Goal: Contribute content: Contribute content

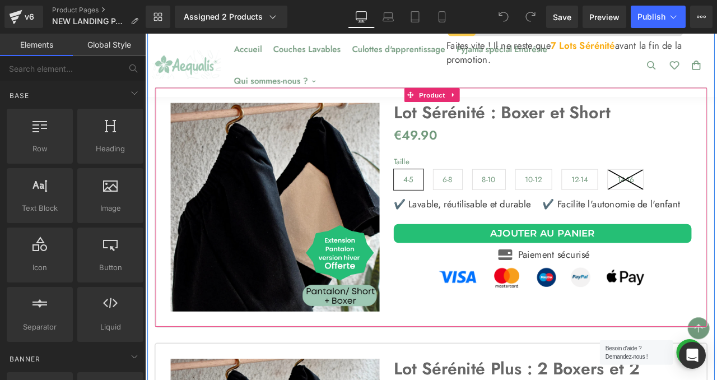
scroll to position [3877, 0]
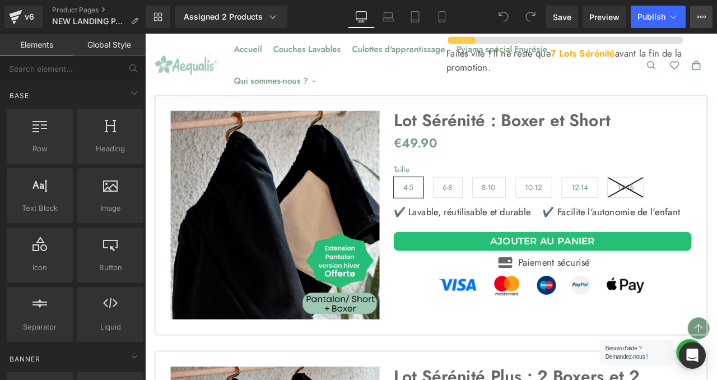
click at [704, 14] on icon at bounding box center [701, 16] width 9 height 9
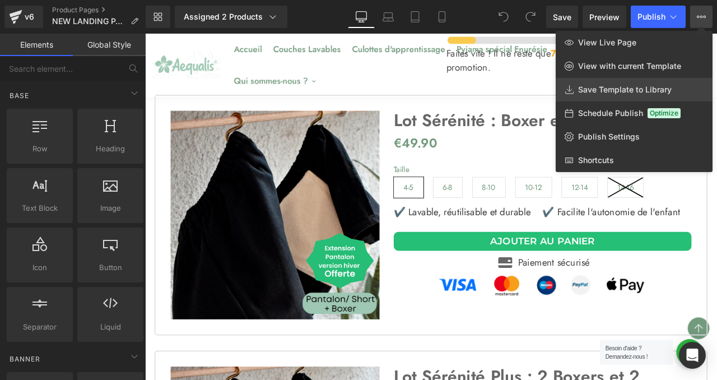
click at [615, 89] on span "Save Template to Library" at bounding box center [625, 90] width 94 height 10
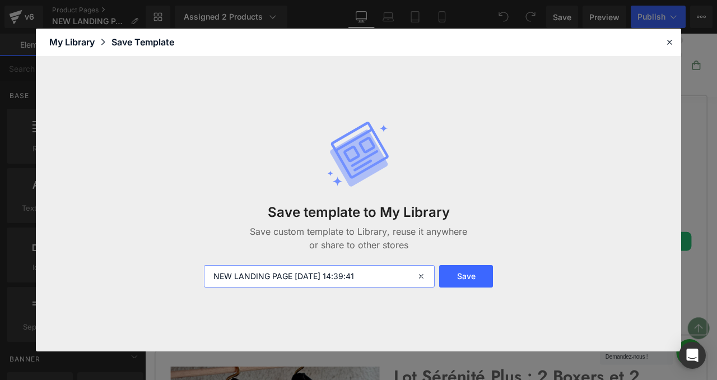
click at [256, 277] on input "NEW LANDING PAGE [DATE] 14:39:41" at bounding box center [319, 276] width 231 height 22
type input "page secours"
click at [466, 268] on button "Save" at bounding box center [466, 276] width 54 height 22
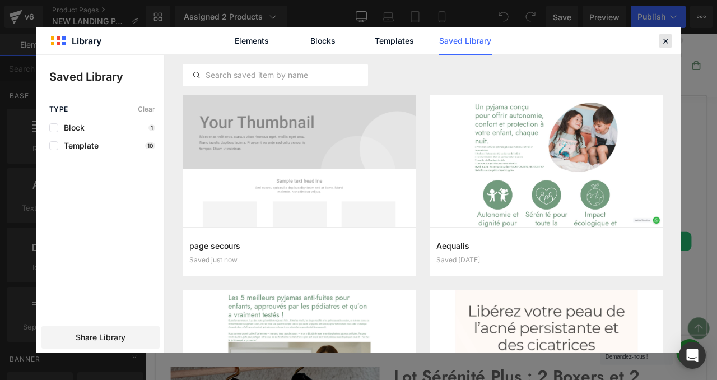
click at [663, 43] on icon at bounding box center [666, 41] width 10 height 10
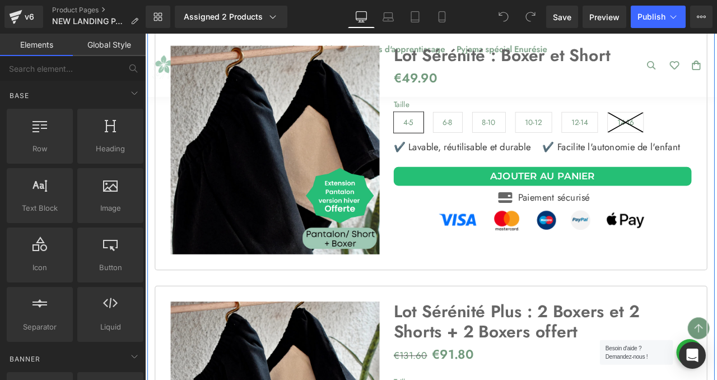
scroll to position [3944, 0]
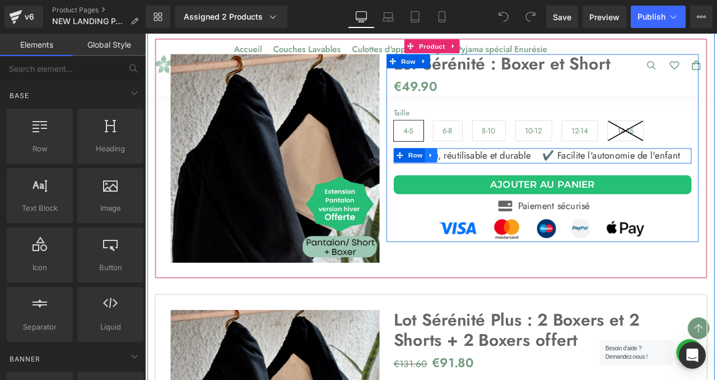
click at [481, 173] on icon at bounding box center [484, 177] width 8 height 8
click at [511, 174] on icon at bounding box center [513, 178] width 8 height 8
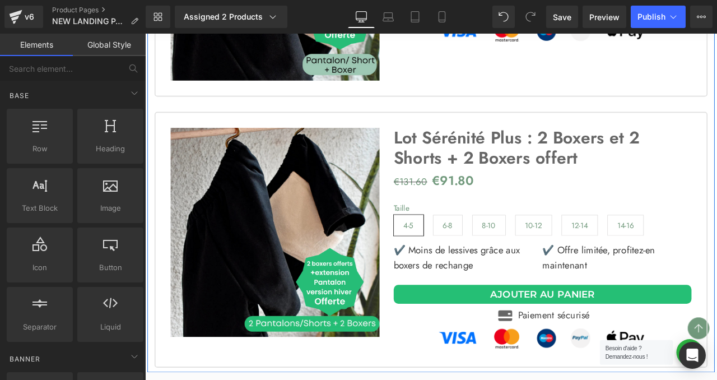
scroll to position [4195, 0]
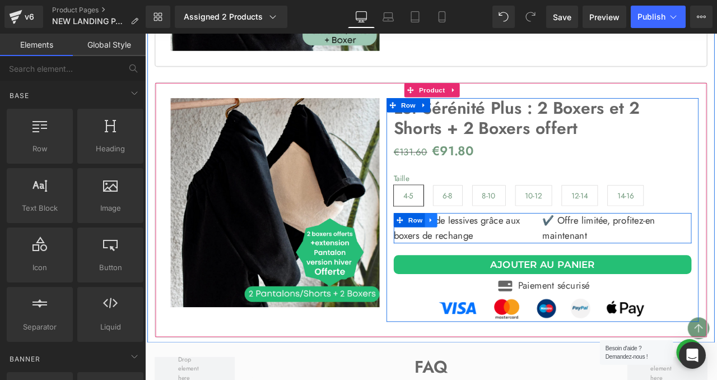
click at [482, 250] on icon at bounding box center [484, 254] width 8 height 8
click at [513, 250] on icon at bounding box center [513, 254] width 8 height 8
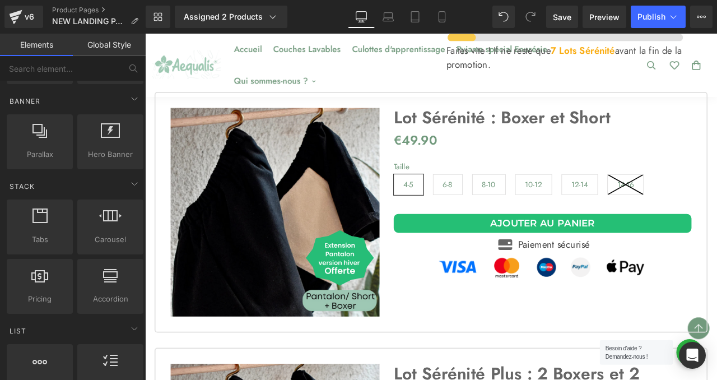
scroll to position [280, 0]
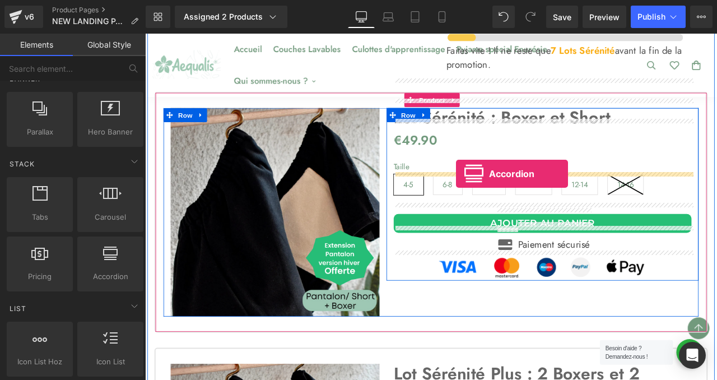
drag, startPoint x: 252, startPoint y: 301, endPoint x: 514, endPoint y: 199, distance: 280.6
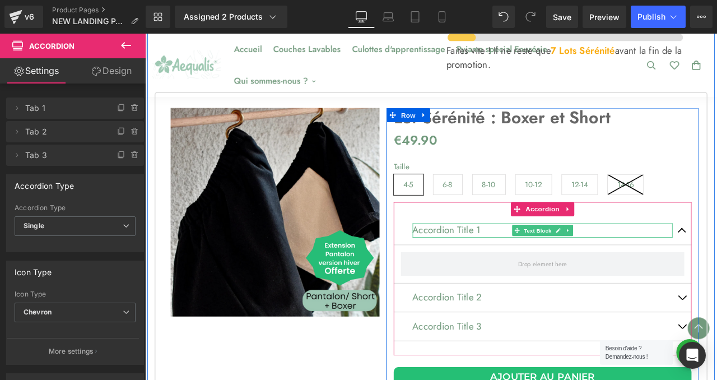
click at [510, 258] on p "Accordion Title 1" at bounding box center [616, 266] width 308 height 17
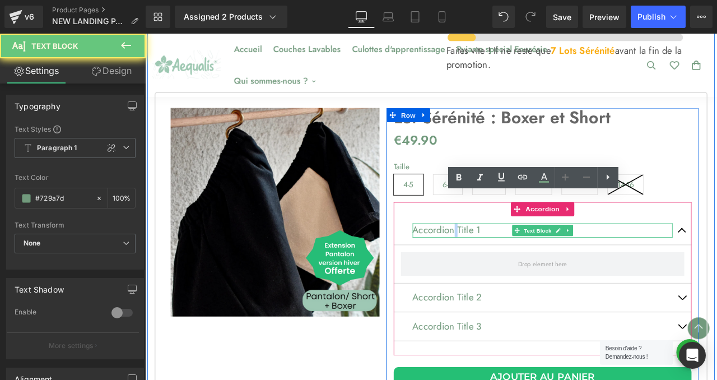
click at [510, 258] on p "Accordion Title 1" at bounding box center [616, 266] width 308 height 17
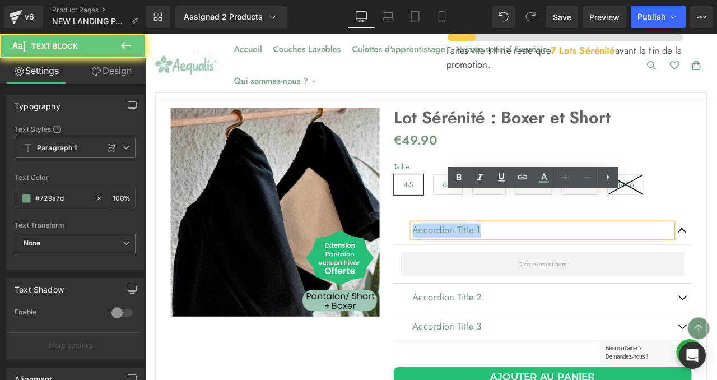
click at [510, 258] on p "Accordion Title 1" at bounding box center [616, 266] width 308 height 17
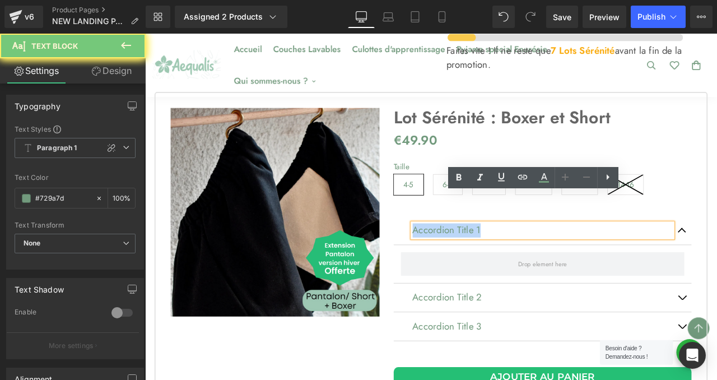
click at [510, 258] on p "Accordion Title 1" at bounding box center [616, 266] width 308 height 17
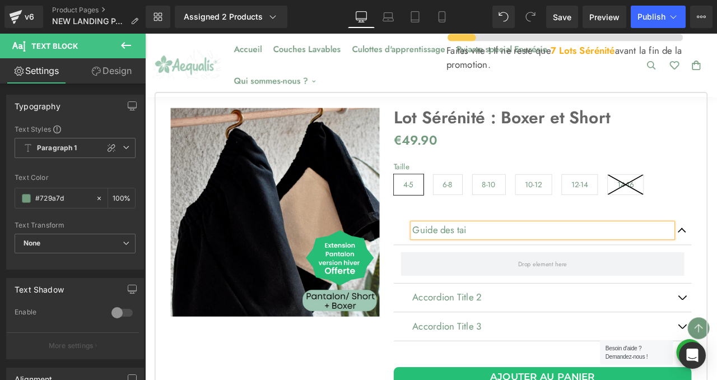
click at [524, 258] on p "Guide des tai" at bounding box center [616, 266] width 308 height 17
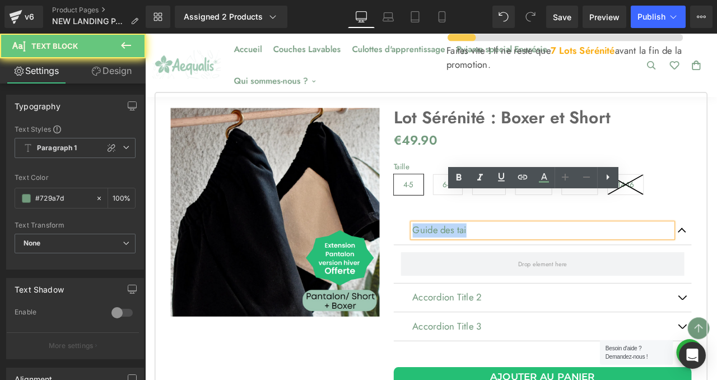
click at [524, 258] on p "Guide des tai" at bounding box center [616, 266] width 308 height 17
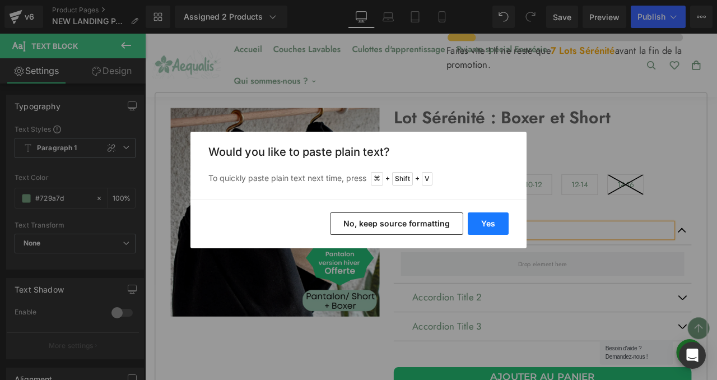
click at [487, 225] on button "Yes" at bounding box center [488, 223] width 41 height 22
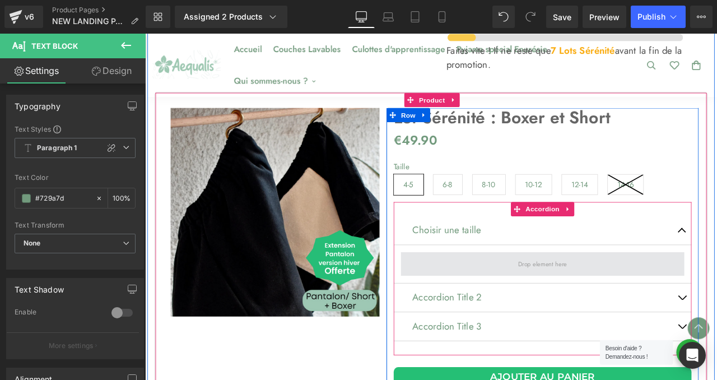
click at [615, 298] on span at bounding box center [616, 306] width 66 height 17
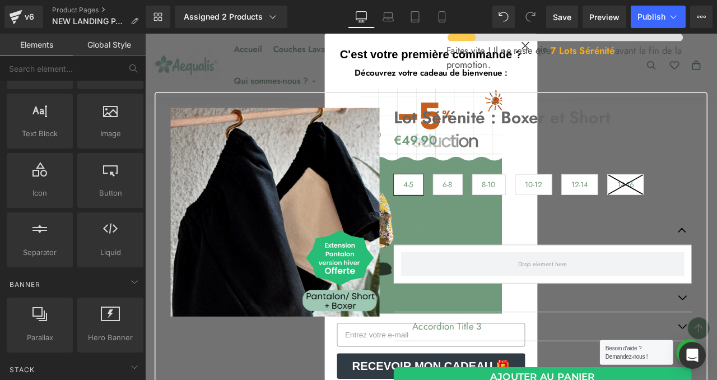
scroll to position [9, 0]
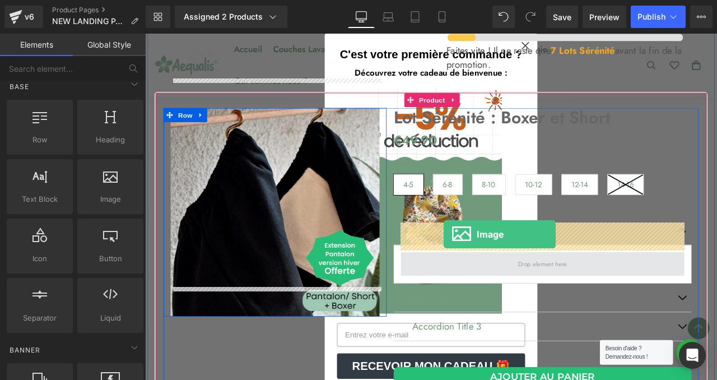
drag, startPoint x: 247, startPoint y: 233, endPoint x: 499, endPoint y: 271, distance: 255.5
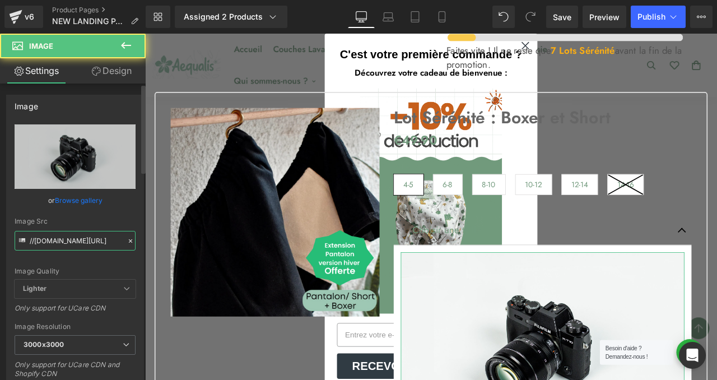
click at [69, 241] on input "//[DOMAIN_NAME][URL]" at bounding box center [75, 241] width 121 height 20
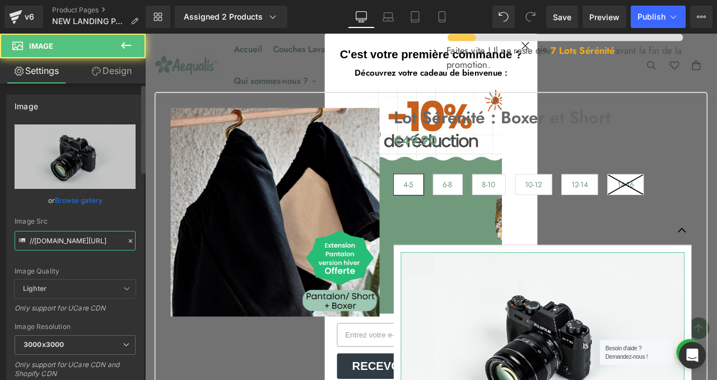
click at [69, 241] on input "//[DOMAIN_NAME][URL]" at bounding box center [75, 241] width 121 height 20
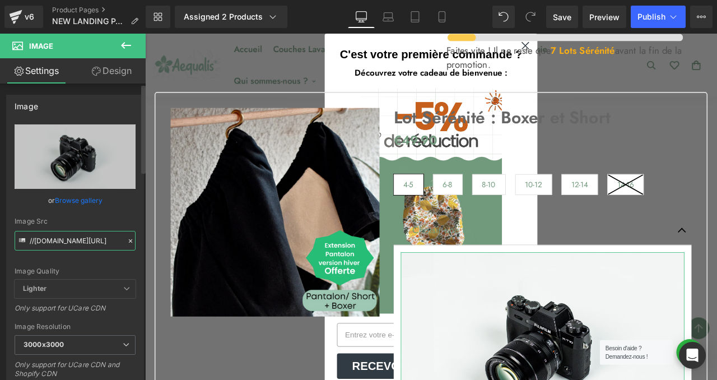
click at [69, 241] on input "//[DOMAIN_NAME][URL]" at bounding box center [75, 241] width 121 height 20
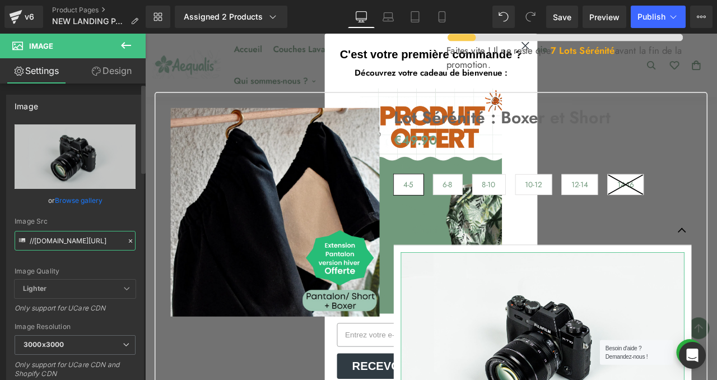
paste input "[URL][DOMAIN_NAME]"
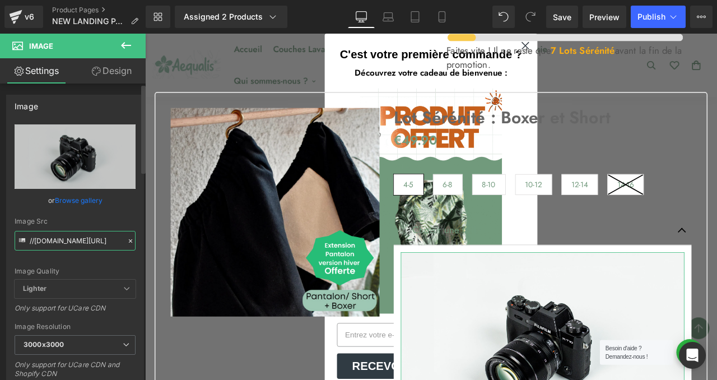
type input "[URL][DOMAIN_NAME]"
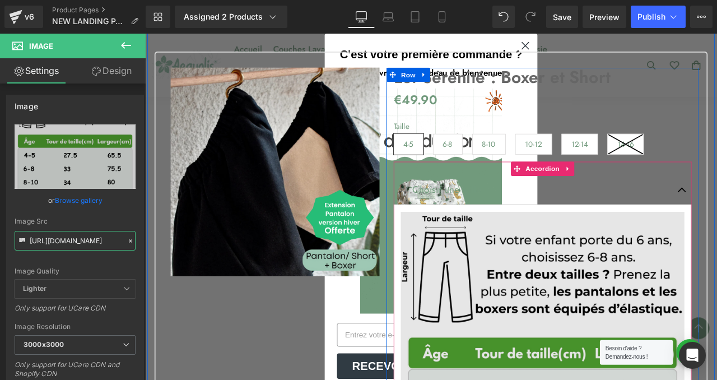
scroll to position [3907, 0]
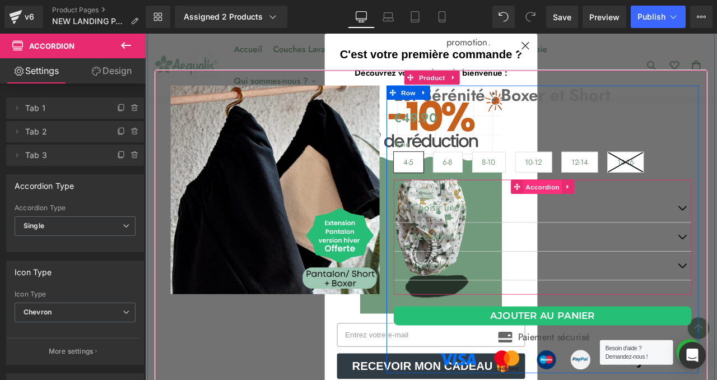
click at [608, 207] on span "Accordion" at bounding box center [616, 215] width 46 height 17
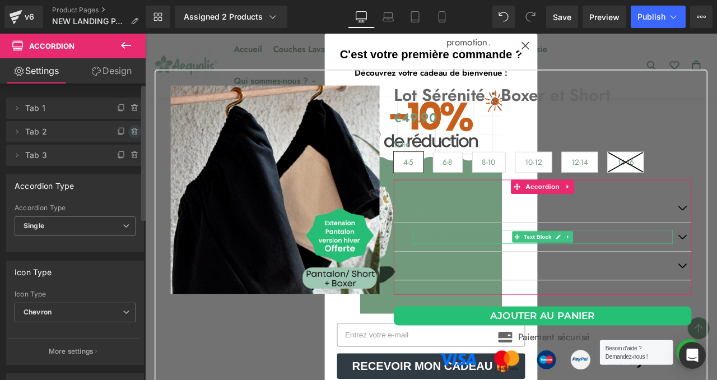
click at [133, 128] on icon at bounding box center [134, 128] width 2 height 1
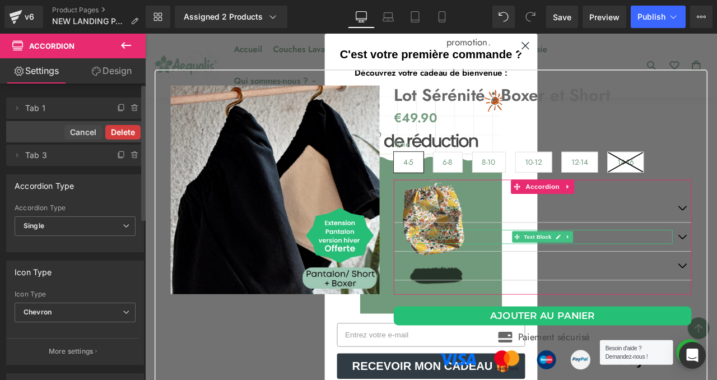
click at [118, 134] on button "Delete" at bounding box center [122, 132] width 35 height 15
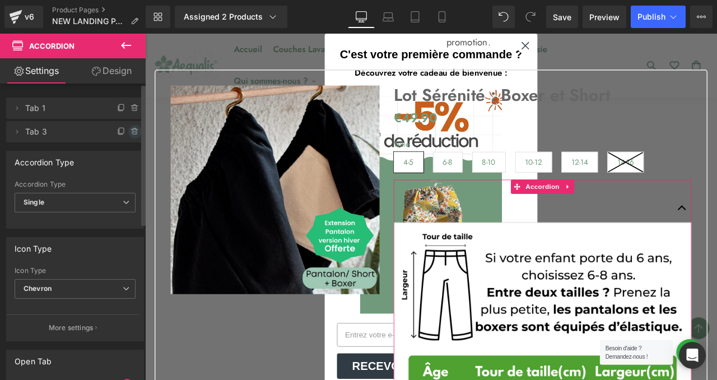
click at [132, 134] on icon at bounding box center [134, 131] width 4 height 5
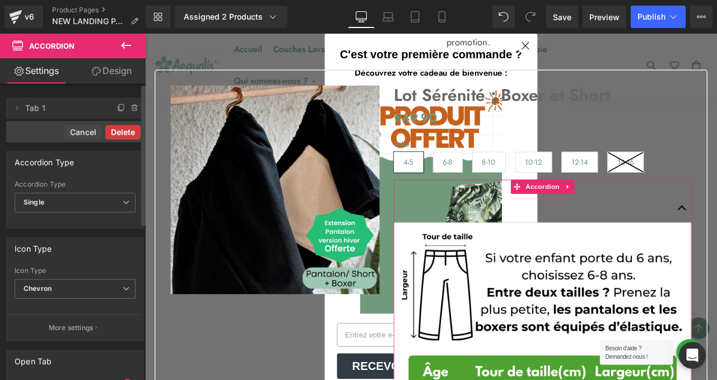
click at [126, 131] on button "Delete" at bounding box center [122, 132] width 35 height 15
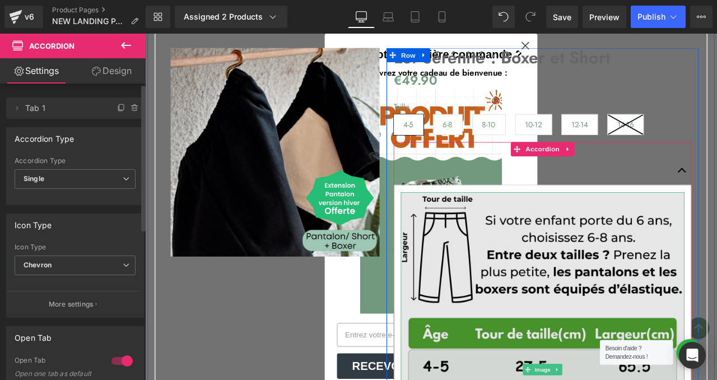
scroll to position [3956, 0]
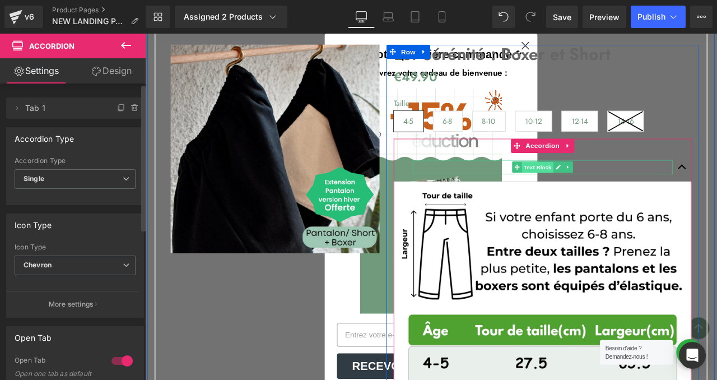
click at [607, 185] on span "Text Block" at bounding box center [610, 191] width 37 height 13
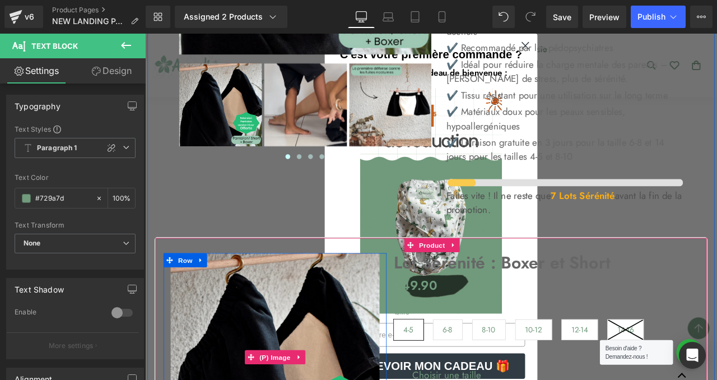
scroll to position [3706, 0]
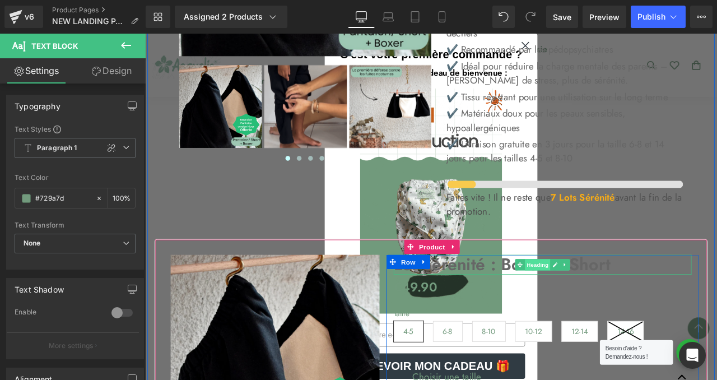
click at [598, 301] on span "Heading" at bounding box center [610, 307] width 30 height 13
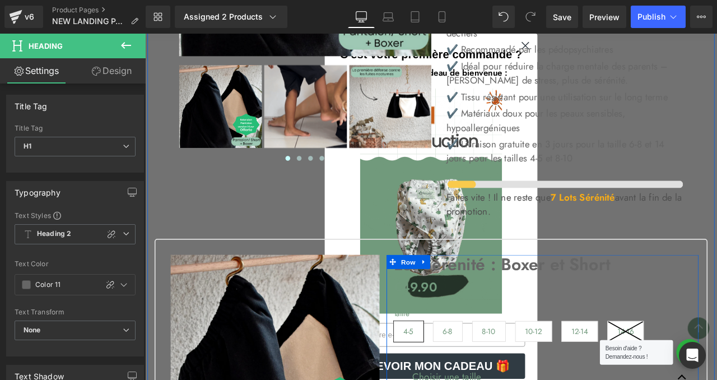
scroll to position [3791, 0]
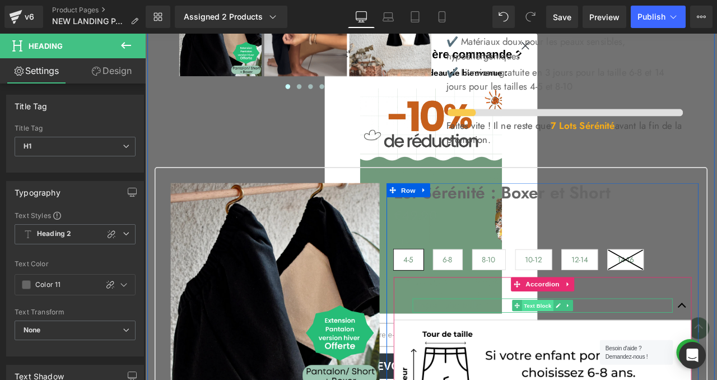
click at [598, 349] on span "Text Block" at bounding box center [610, 355] width 37 height 13
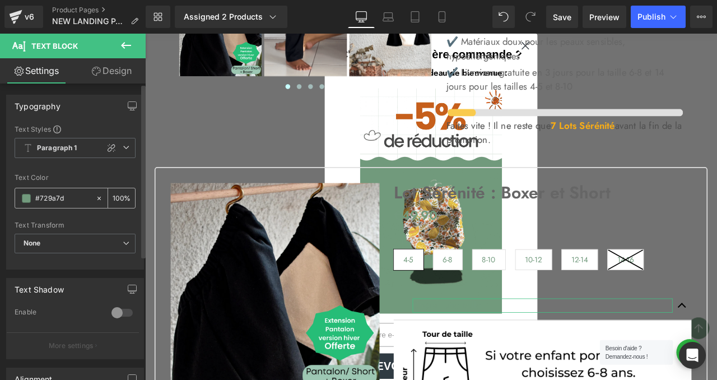
click at [25, 201] on span at bounding box center [26, 198] width 9 height 9
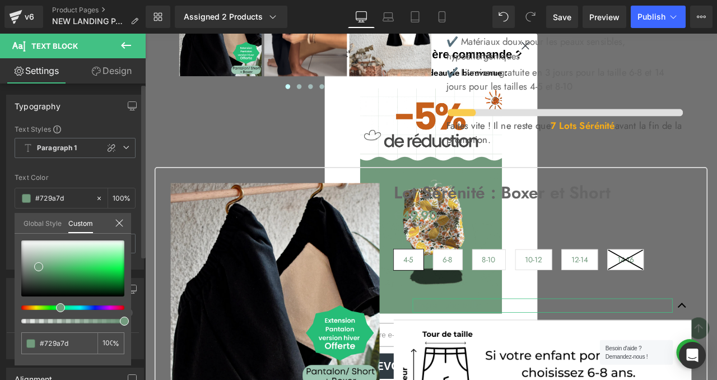
click at [43, 217] on link "Global Style" at bounding box center [43, 222] width 38 height 19
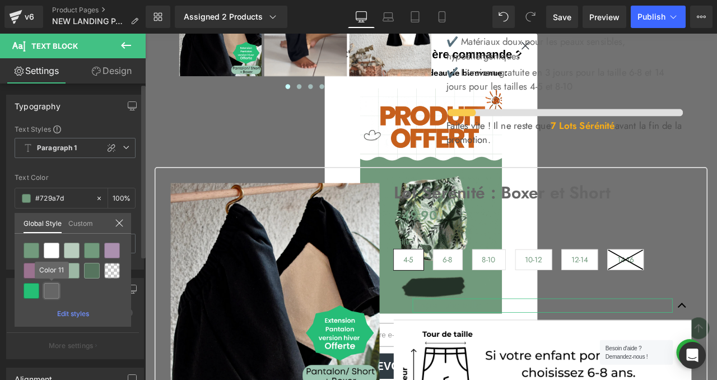
click at [53, 289] on div at bounding box center [52, 291] width 16 height 16
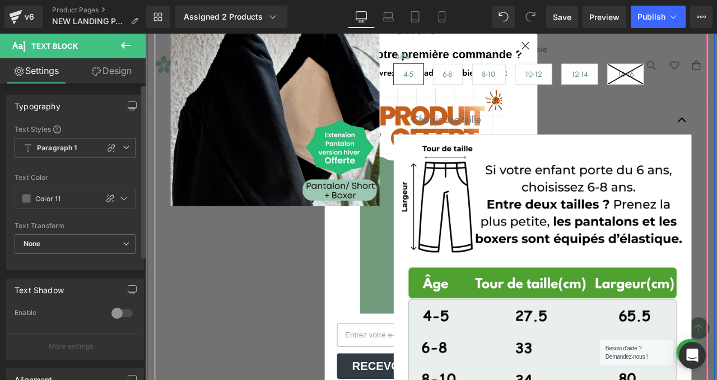
scroll to position [4003, 0]
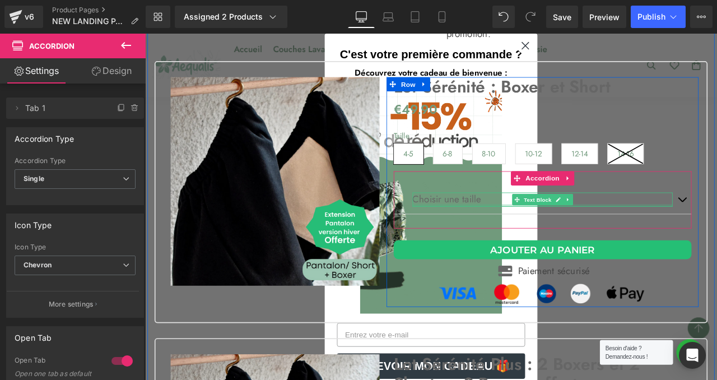
scroll to position [3890, 0]
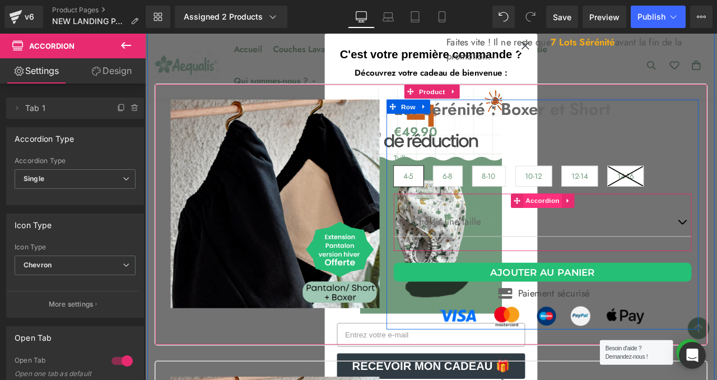
click at [604, 224] on span "Accordion" at bounding box center [616, 232] width 46 height 17
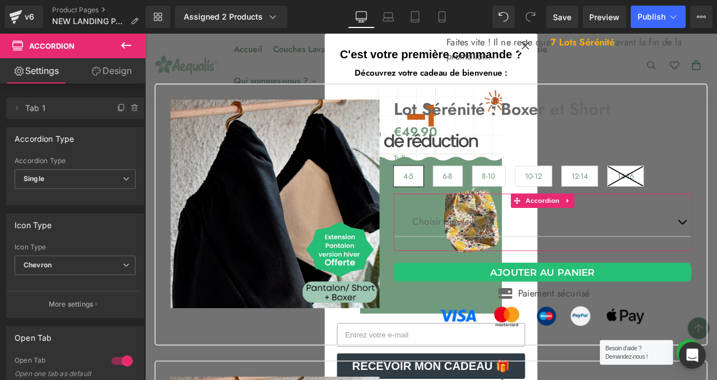
click at [122, 75] on link "Design" at bounding box center [111, 70] width 73 height 25
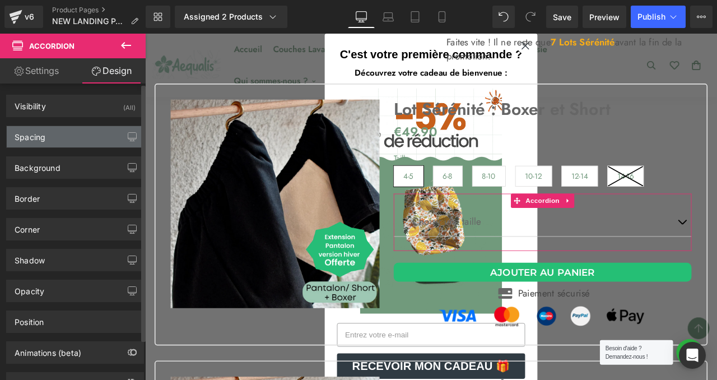
click at [92, 131] on div "Spacing" at bounding box center [75, 136] width 137 height 21
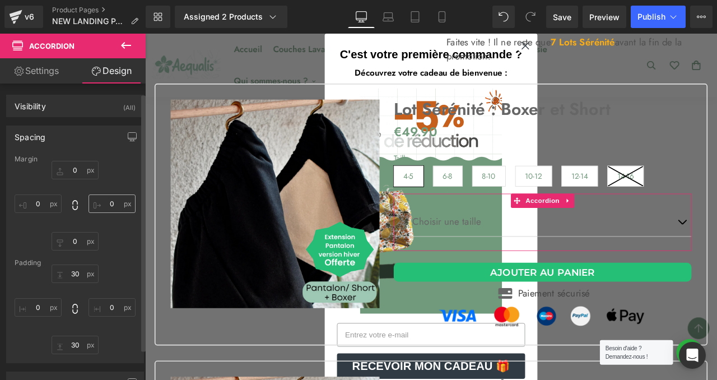
scroll to position [39, 0]
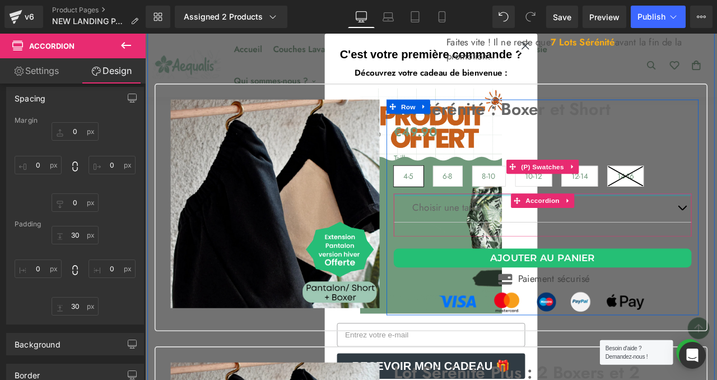
drag, startPoint x: 454, startPoint y: 198, endPoint x: 453, endPoint y: 176, distance: 21.9
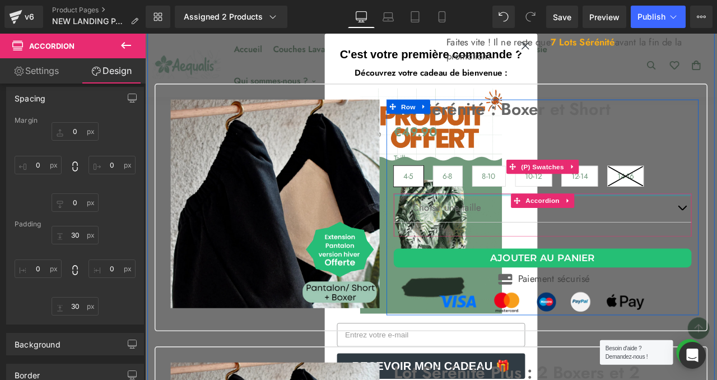
click at [453, 176] on div "Lot Sérénité : Boxer et Short Heading €0 €49.90 (P) Price [GEOGRAPHIC_DATA] 4-5…" at bounding box center [616, 239] width 370 height 255
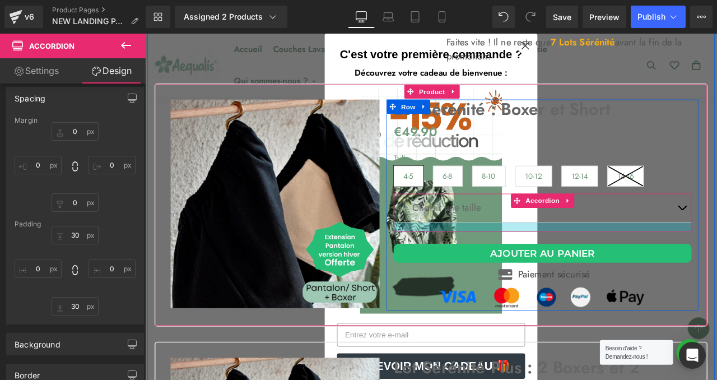
drag, startPoint x: 487, startPoint y: 232, endPoint x: 488, endPoint y: 226, distance: 5.6
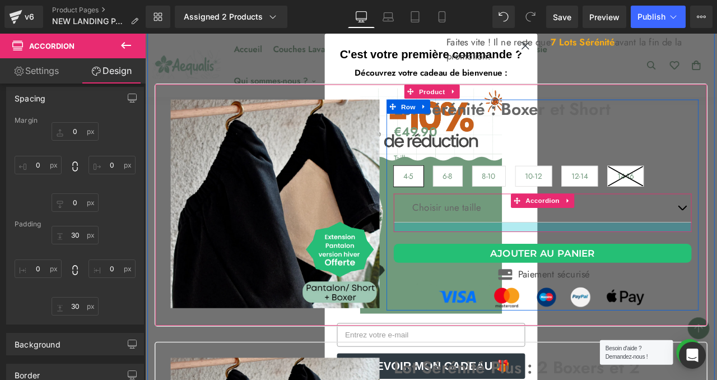
click at [488, 258] on div at bounding box center [616, 263] width 353 height 11
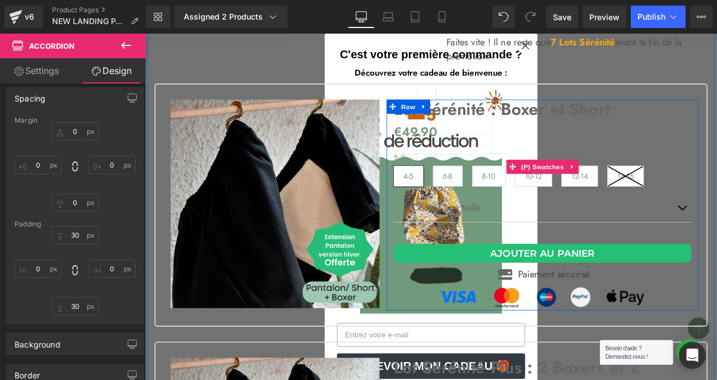
scroll to position [3895, 0]
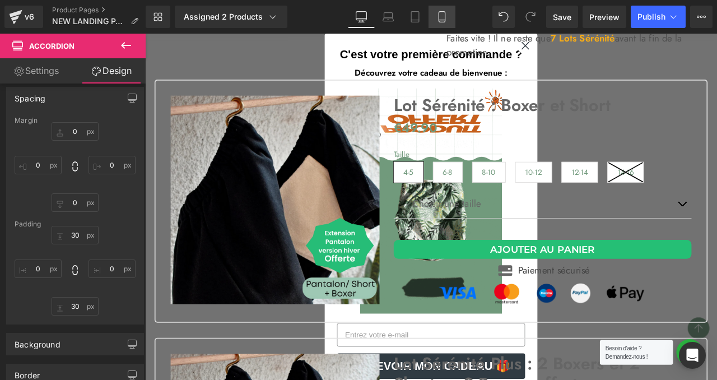
click at [440, 13] on icon at bounding box center [441, 16] width 11 height 11
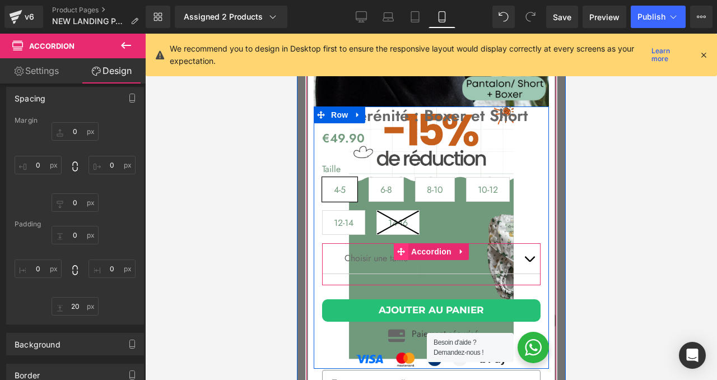
scroll to position [5011, 0]
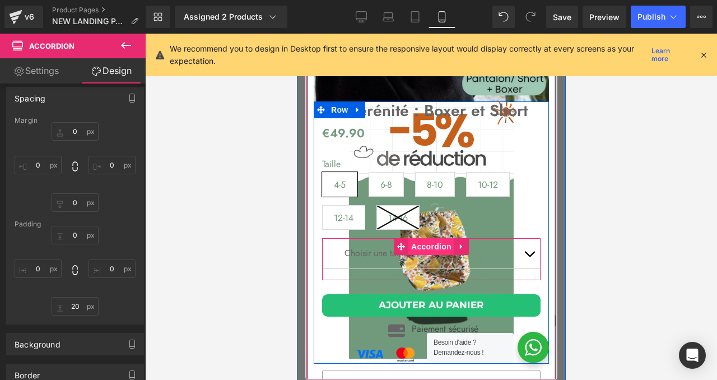
click at [420, 255] on span "Accordion" at bounding box center [431, 246] width 46 height 17
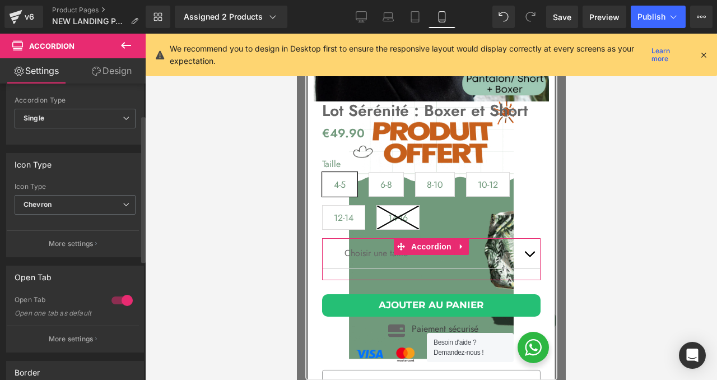
scroll to position [64, 0]
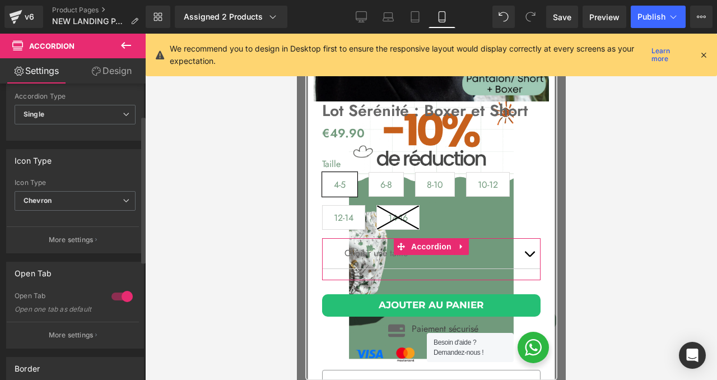
click at [120, 295] on div at bounding box center [122, 296] width 27 height 18
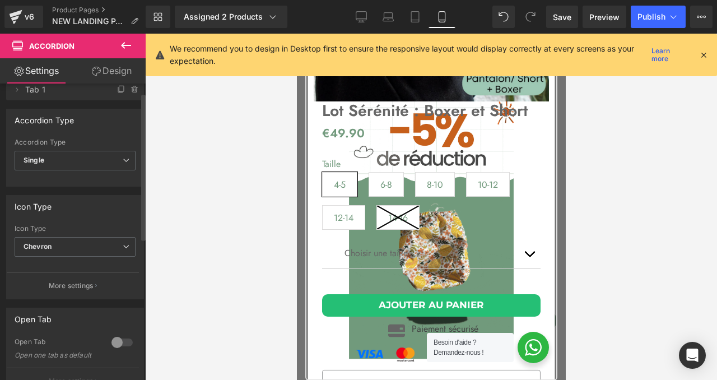
scroll to position [0, 0]
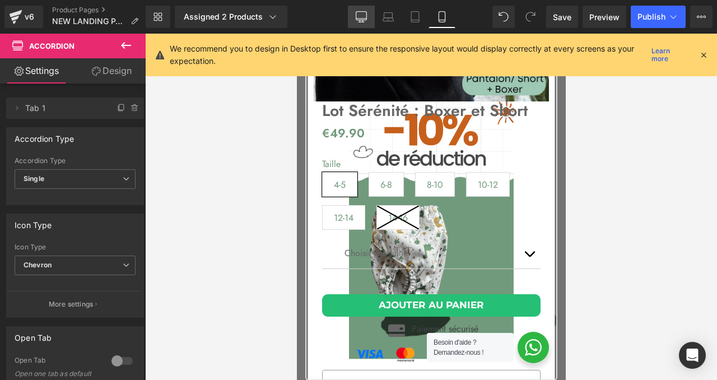
click at [356, 24] on link "Desktop" at bounding box center [361, 17] width 27 height 22
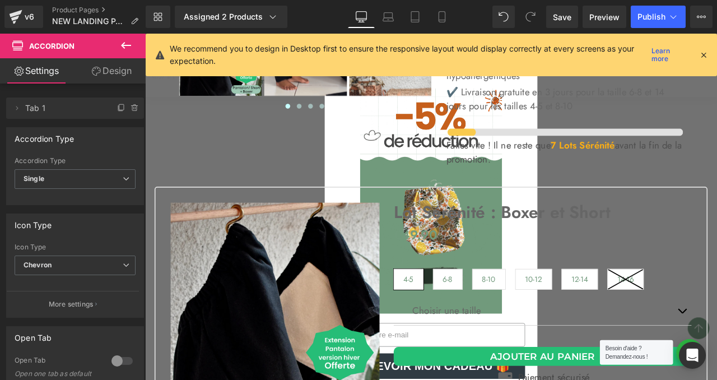
scroll to position [3768, 0]
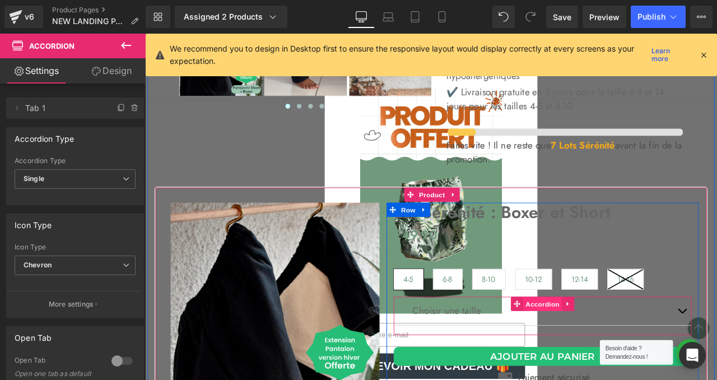
click at [616, 346] on span "Accordion" at bounding box center [616, 354] width 46 height 17
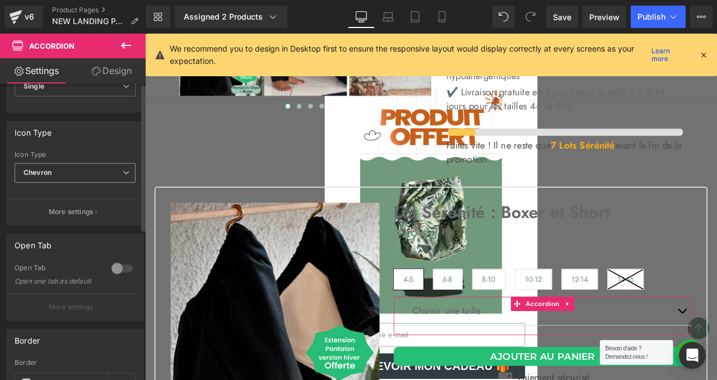
scroll to position [0, 0]
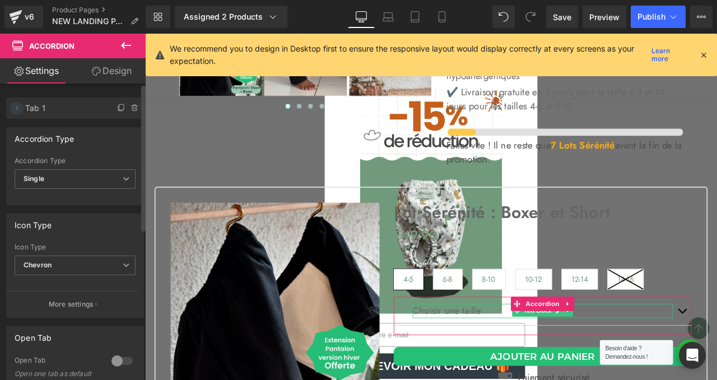
click at [17, 109] on icon at bounding box center [16, 108] width 9 height 9
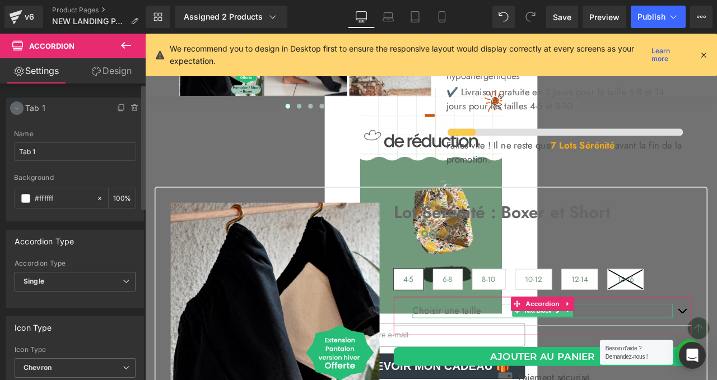
click at [17, 109] on icon at bounding box center [16, 108] width 9 height 9
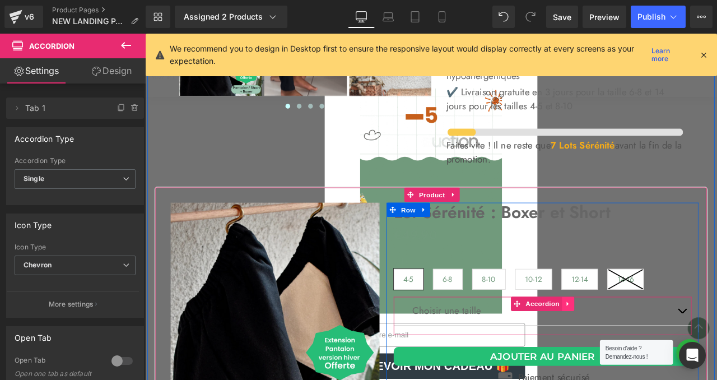
click at [652, 345] on link at bounding box center [646, 353] width 15 height 17
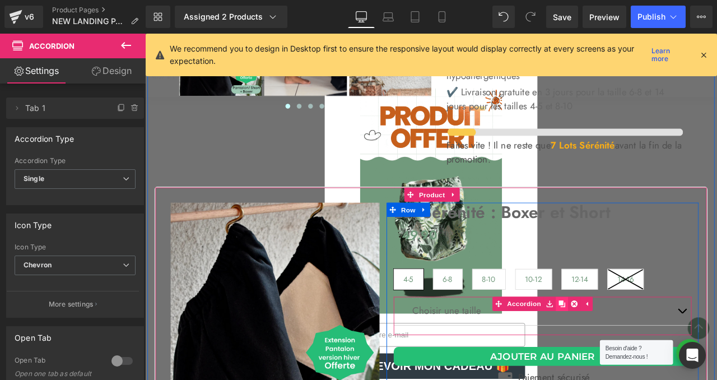
click at [639, 350] on icon at bounding box center [639, 354] width 8 height 8
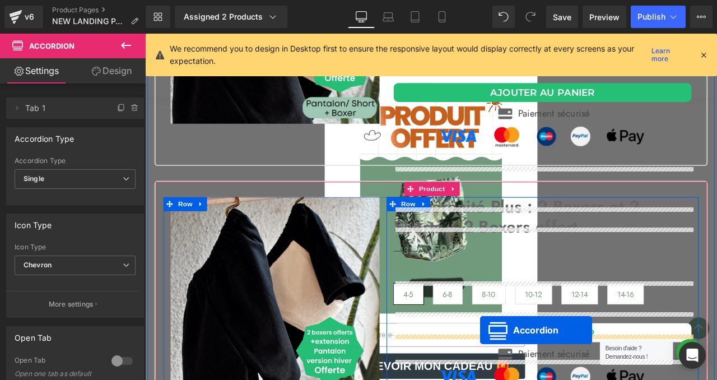
scroll to position [4120, 0]
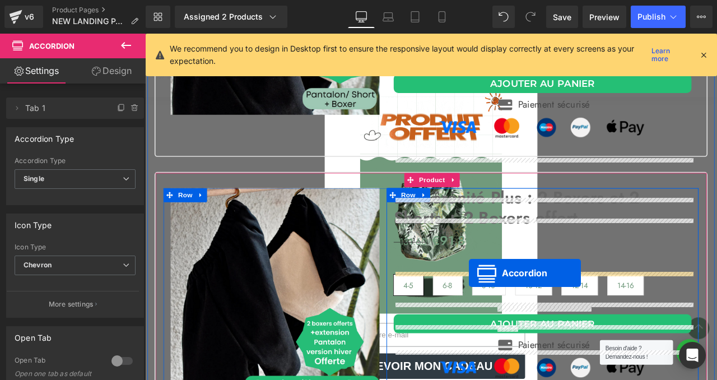
drag, startPoint x: 588, startPoint y: 225, endPoint x: 529, endPoint y: 317, distance: 109.1
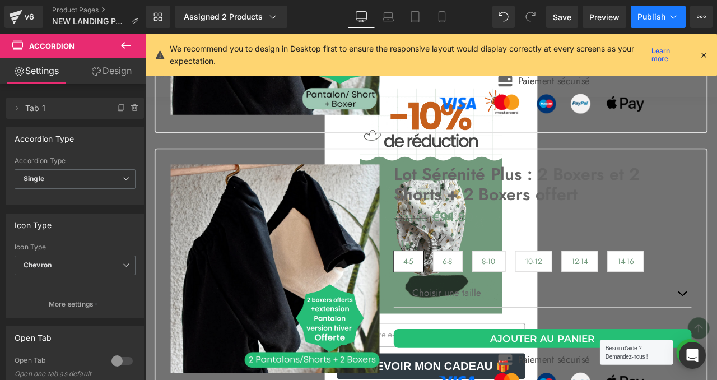
click at [656, 17] on span "Publish" at bounding box center [652, 16] width 28 height 9
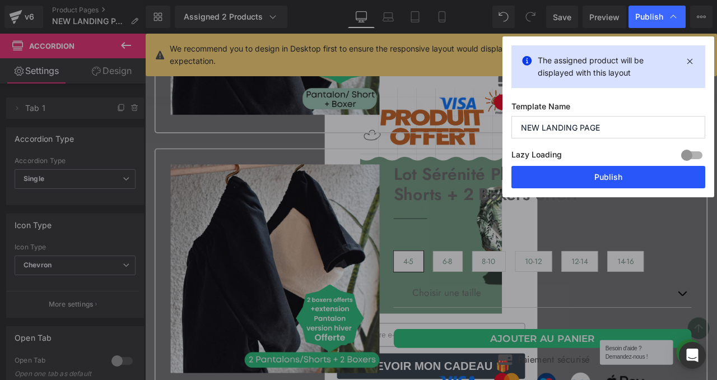
click at [592, 181] on button "Publish" at bounding box center [609, 177] width 194 height 22
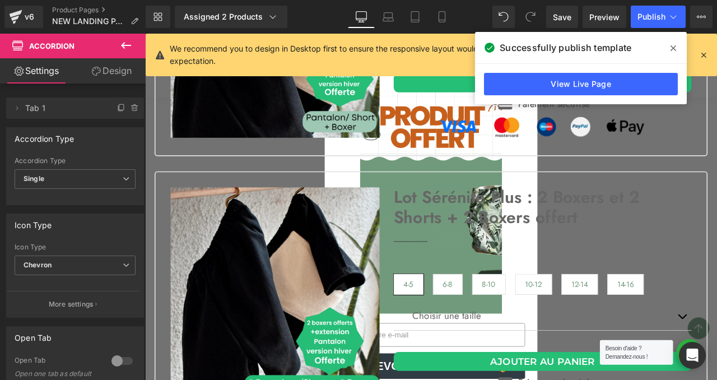
scroll to position [3970, 0]
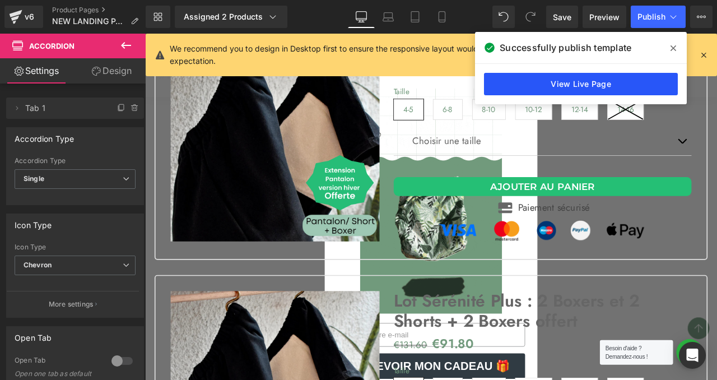
click at [578, 82] on link "View Live Page" at bounding box center [581, 84] width 194 height 22
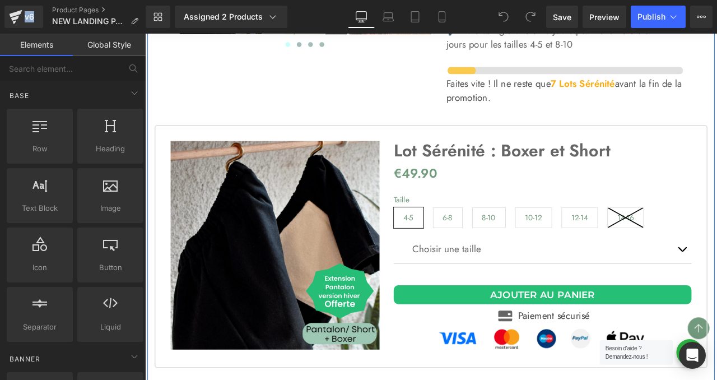
scroll to position [3852, 0]
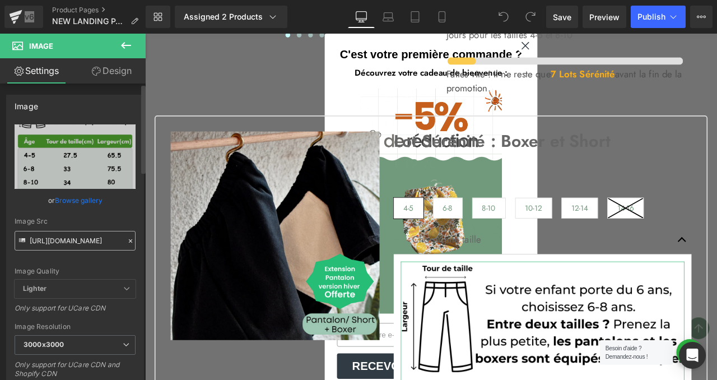
scroll to position [1, 0]
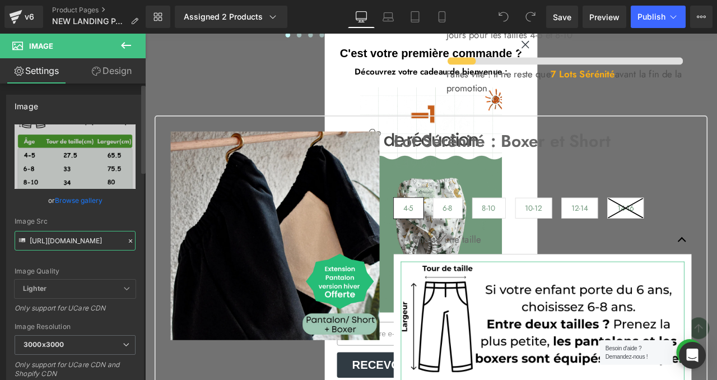
click at [57, 239] on input "[URL][DOMAIN_NAME]" at bounding box center [75, 241] width 121 height 20
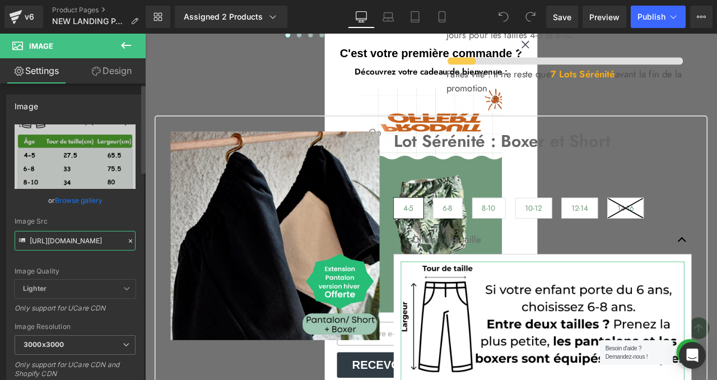
click at [57, 239] on input "[URL][DOMAIN_NAME]" at bounding box center [75, 241] width 121 height 20
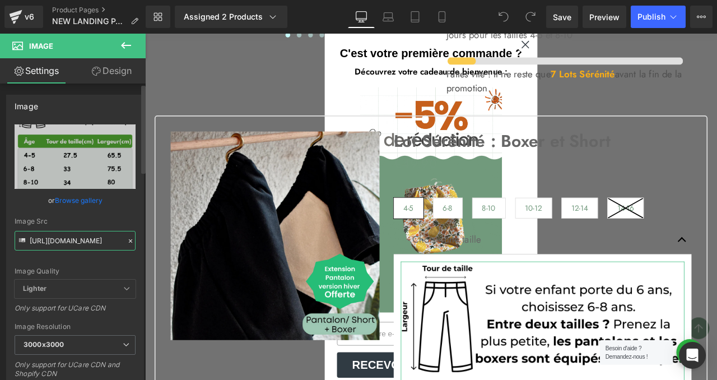
click at [57, 239] on input "[URL][DOMAIN_NAME]" at bounding box center [75, 241] width 121 height 20
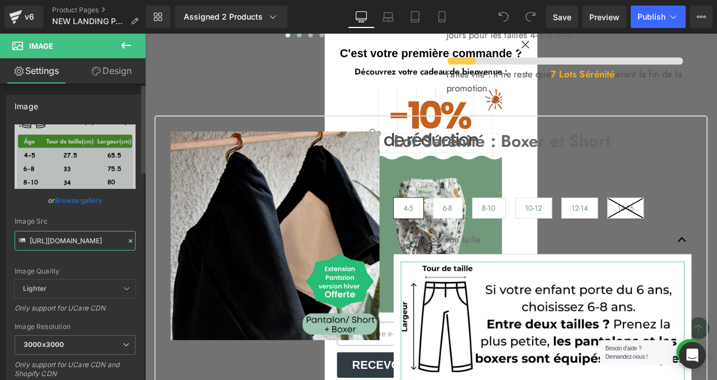
click at [57, 239] on input "[URL][DOMAIN_NAME]" at bounding box center [75, 241] width 121 height 20
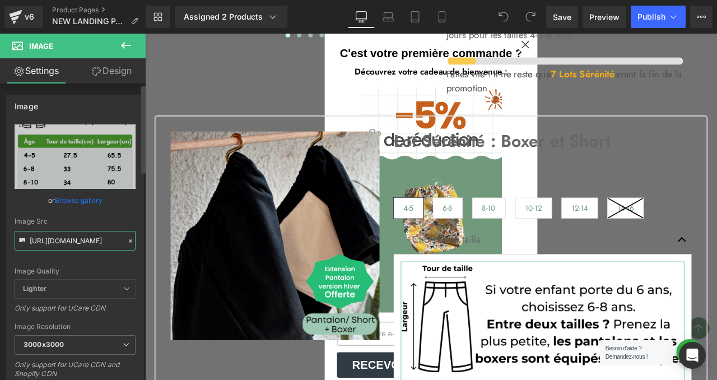
type input "https://cdn.shopify.com/s/files/1/0849/0251/0929/files/Untitled_Metal_Print_16_…"
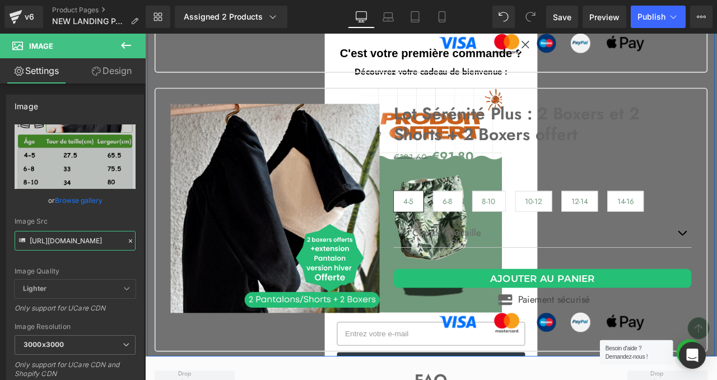
scroll to position [4649, 0]
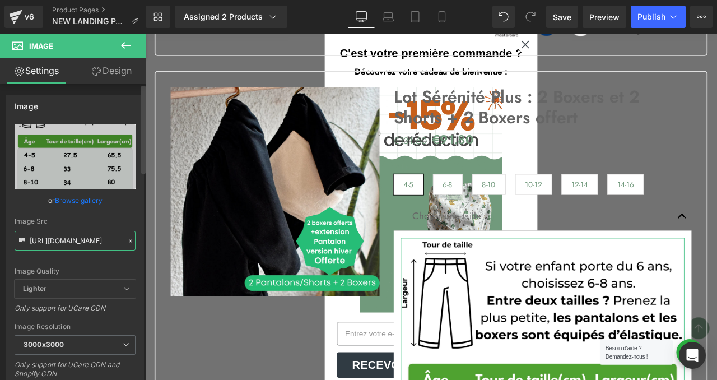
click at [81, 243] on input "[URL][DOMAIN_NAME]" at bounding box center [75, 241] width 121 height 20
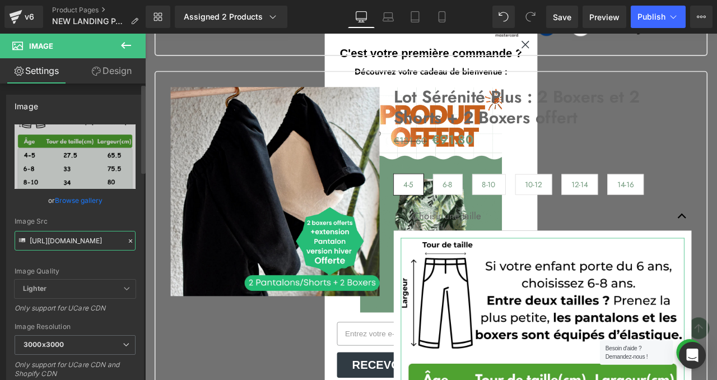
click at [81, 243] on input "[URL][DOMAIN_NAME]" at bounding box center [75, 241] width 121 height 20
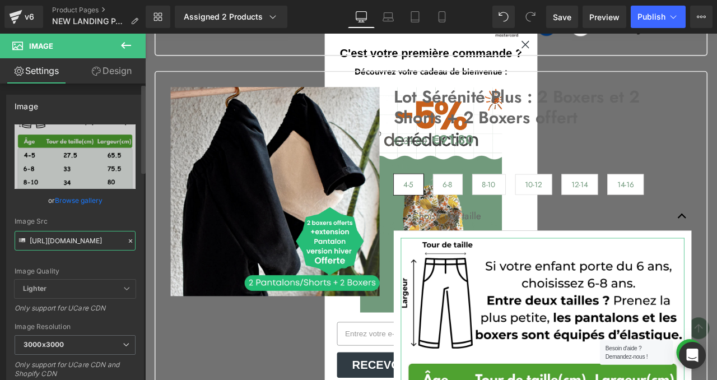
click at [81, 243] on input "[URL][DOMAIN_NAME]" at bounding box center [75, 241] width 121 height 20
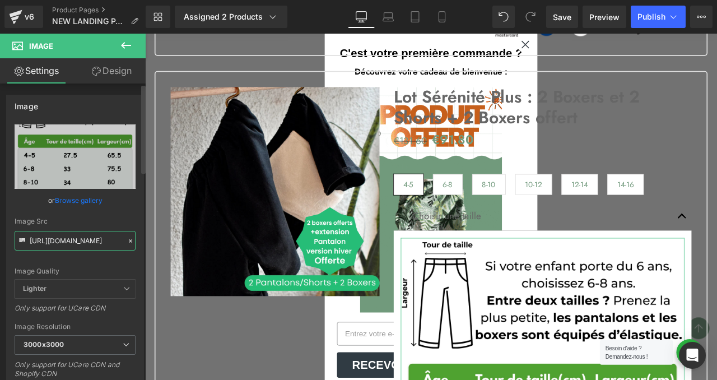
paste input "1_1.jpg?v=1757676240"
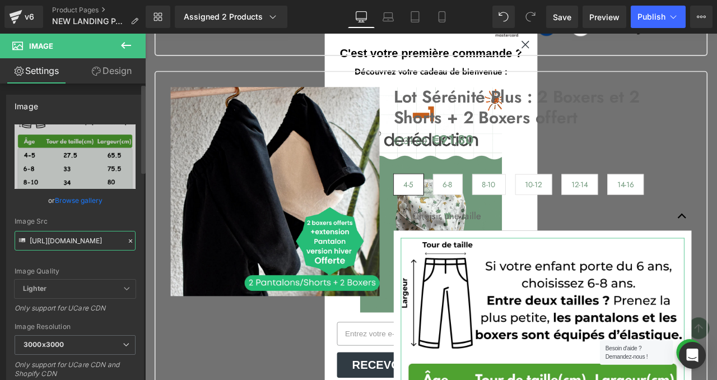
scroll to position [0, 264]
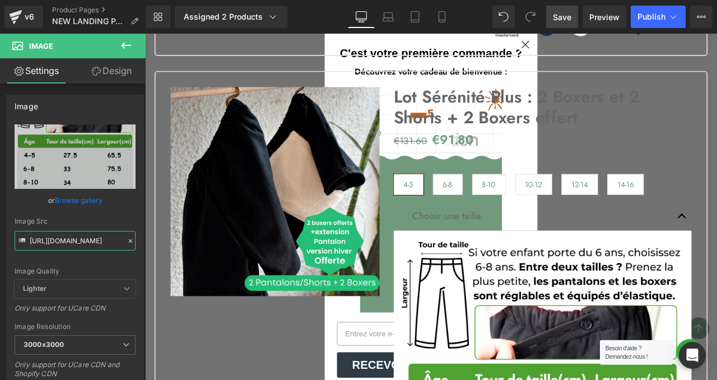
type input "https://cdn.shopify.com/s/files/1/0849/0251/0929/files/Untitled_Metal_Print_16_…"
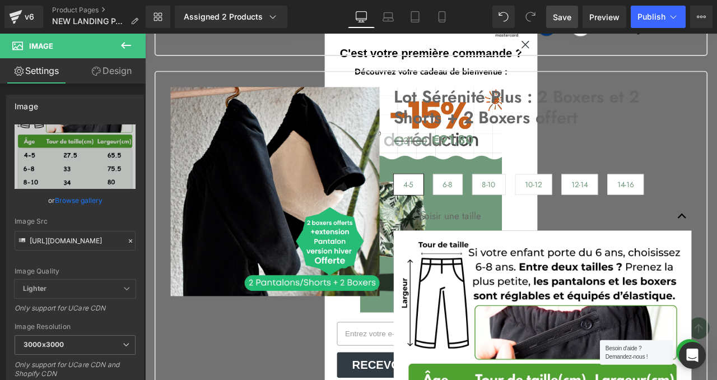
click at [568, 14] on span "Save" at bounding box center [562, 17] width 18 height 12
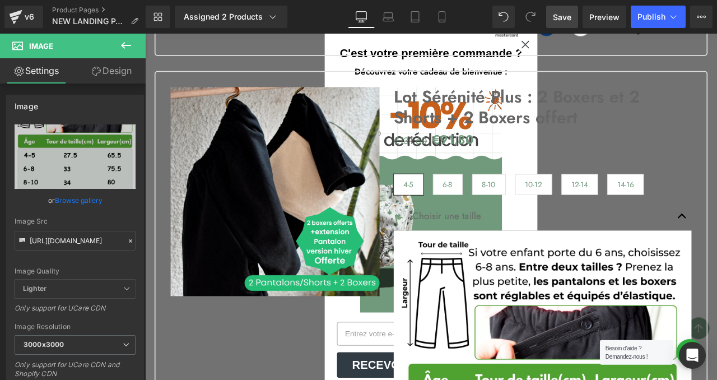
scroll to position [0, 0]
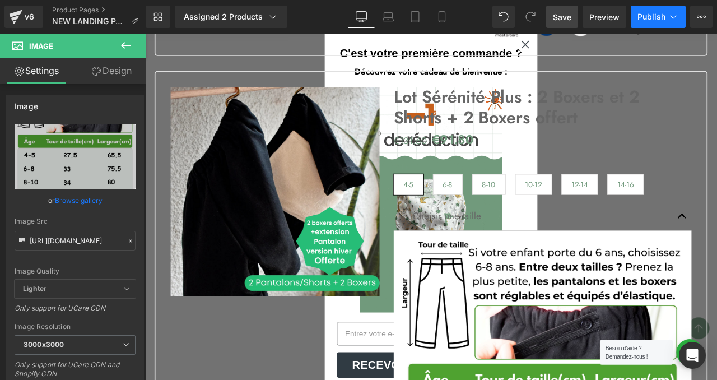
click at [656, 14] on span "Publish" at bounding box center [652, 16] width 28 height 9
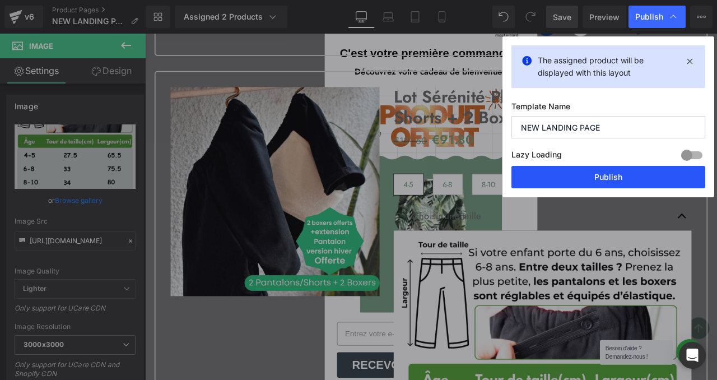
click at [565, 182] on button "Publish" at bounding box center [609, 177] width 194 height 22
